Goal: Check status

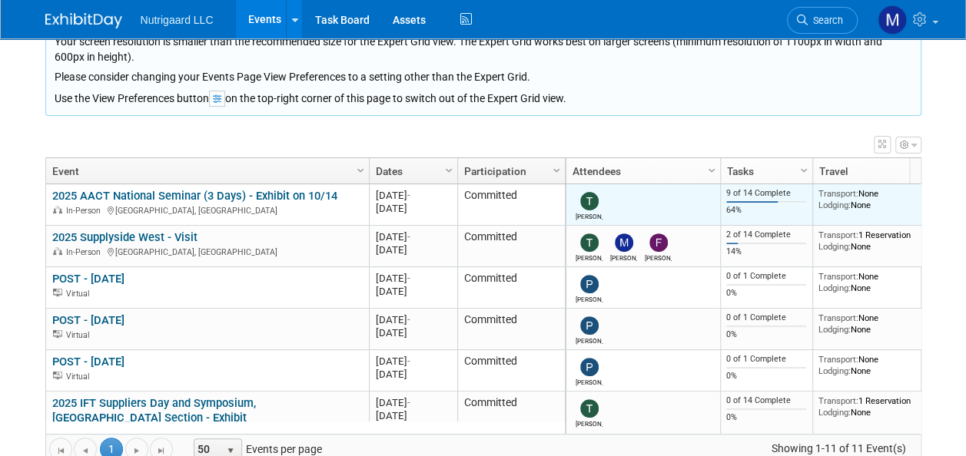
click at [751, 210] on div "64%" at bounding box center [766, 210] width 80 height 11
click at [751, 191] on div "9 of 14 Complete" at bounding box center [766, 193] width 80 height 11
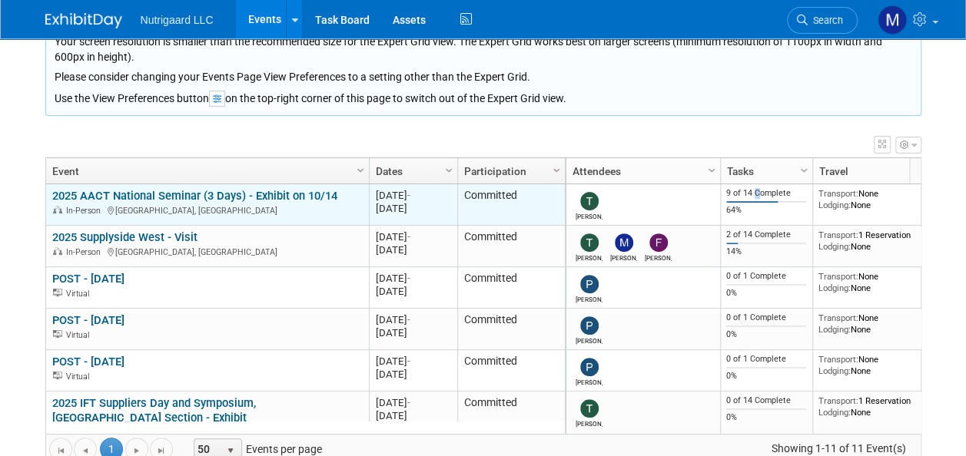
click at [261, 197] on link "2025 AACT National Seminar (3 Days) - Exhibit on 10/14" at bounding box center [194, 196] width 285 height 14
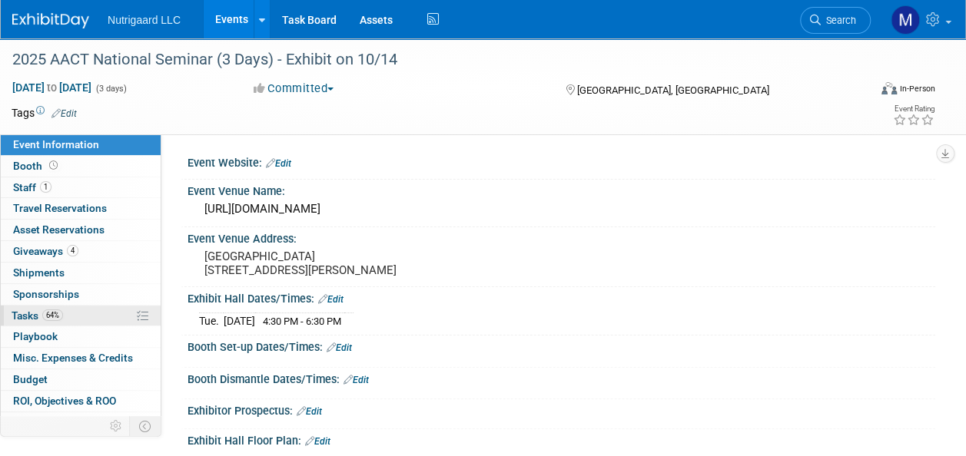
click at [25, 311] on span "Tasks 64%" at bounding box center [37, 316] width 51 height 12
